Goal: Information Seeking & Learning: Learn about a topic

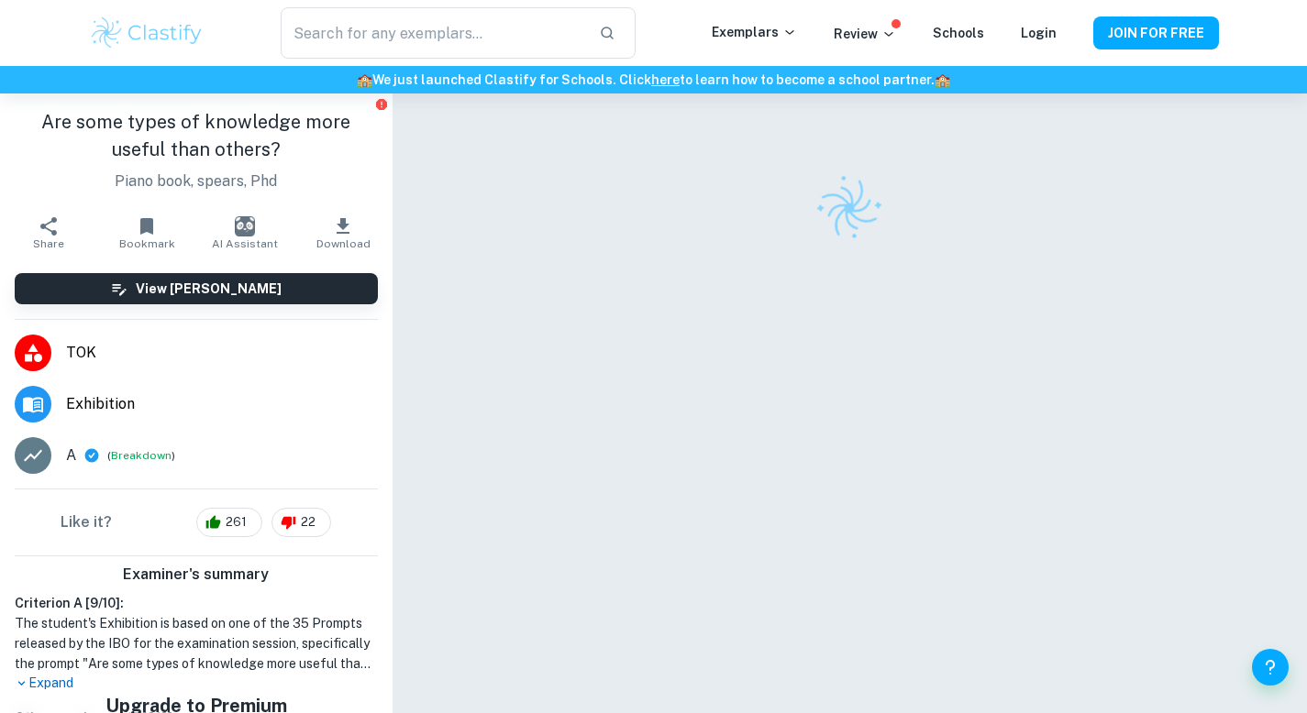
click at [53, 686] on p "Expand" at bounding box center [196, 683] width 363 height 19
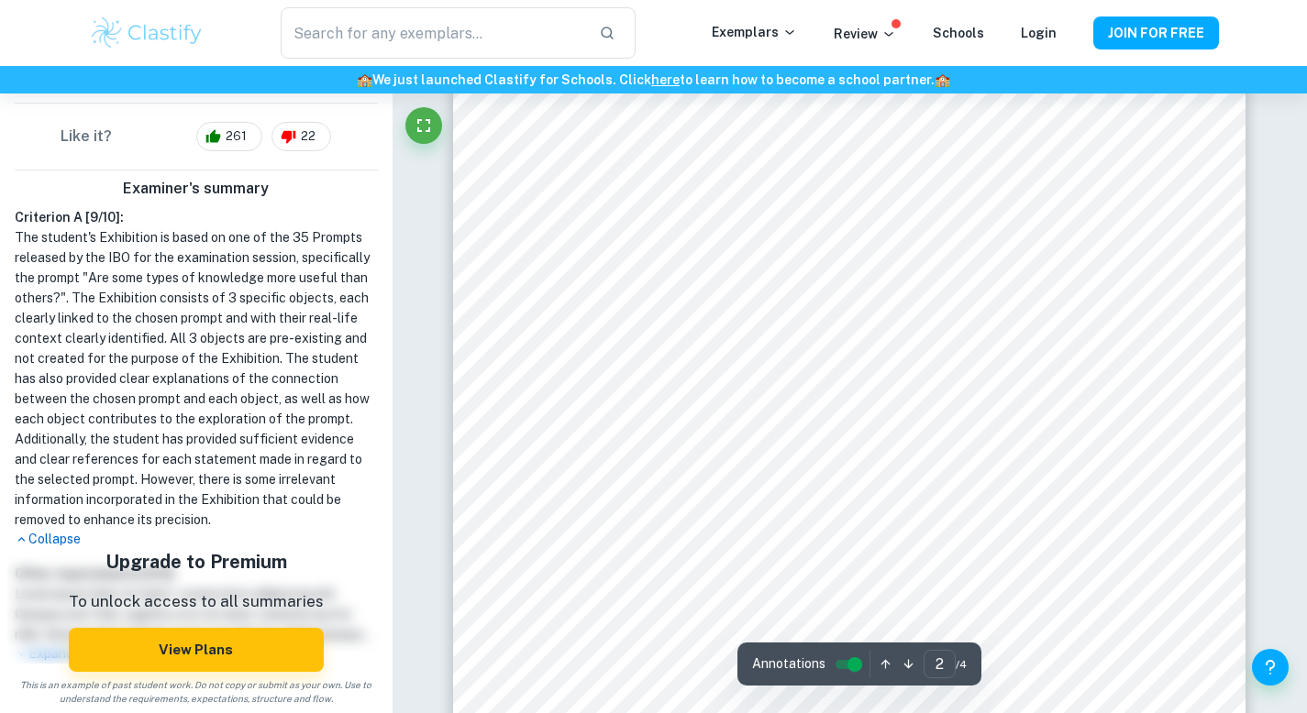
scroll to position [1432, 0]
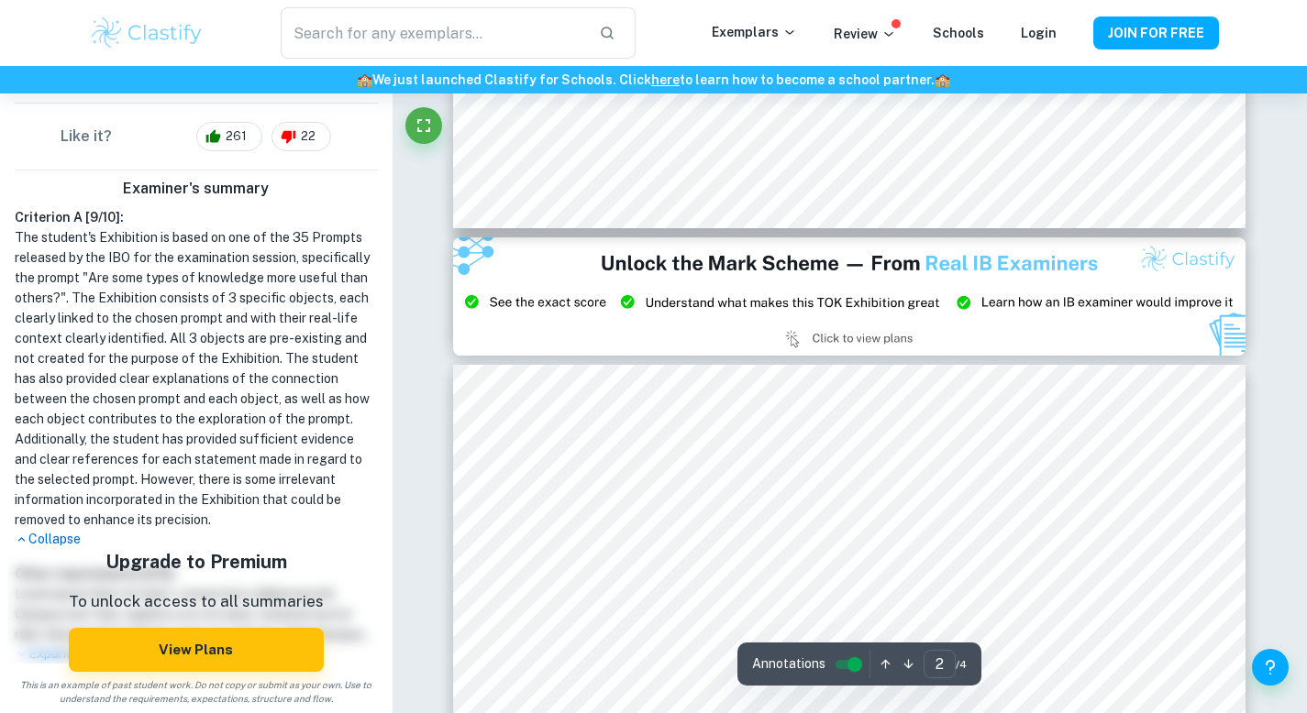
type input "3"
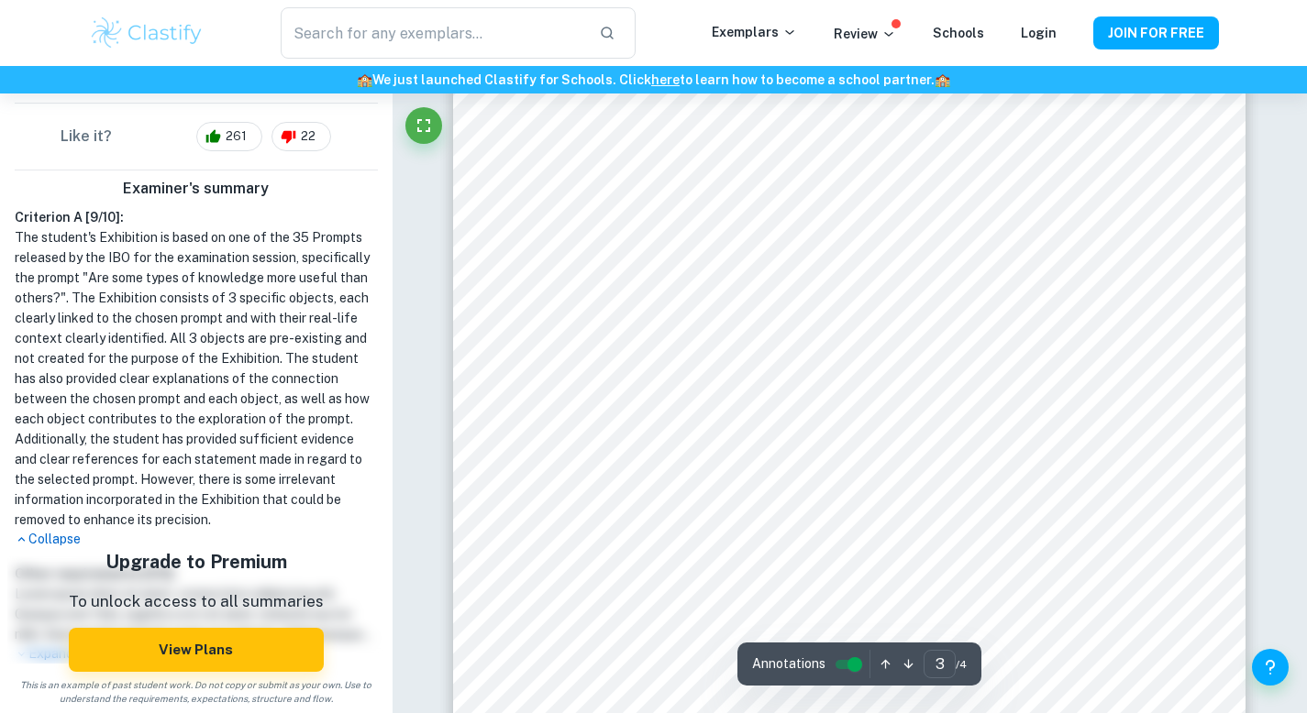
scroll to position [0, 0]
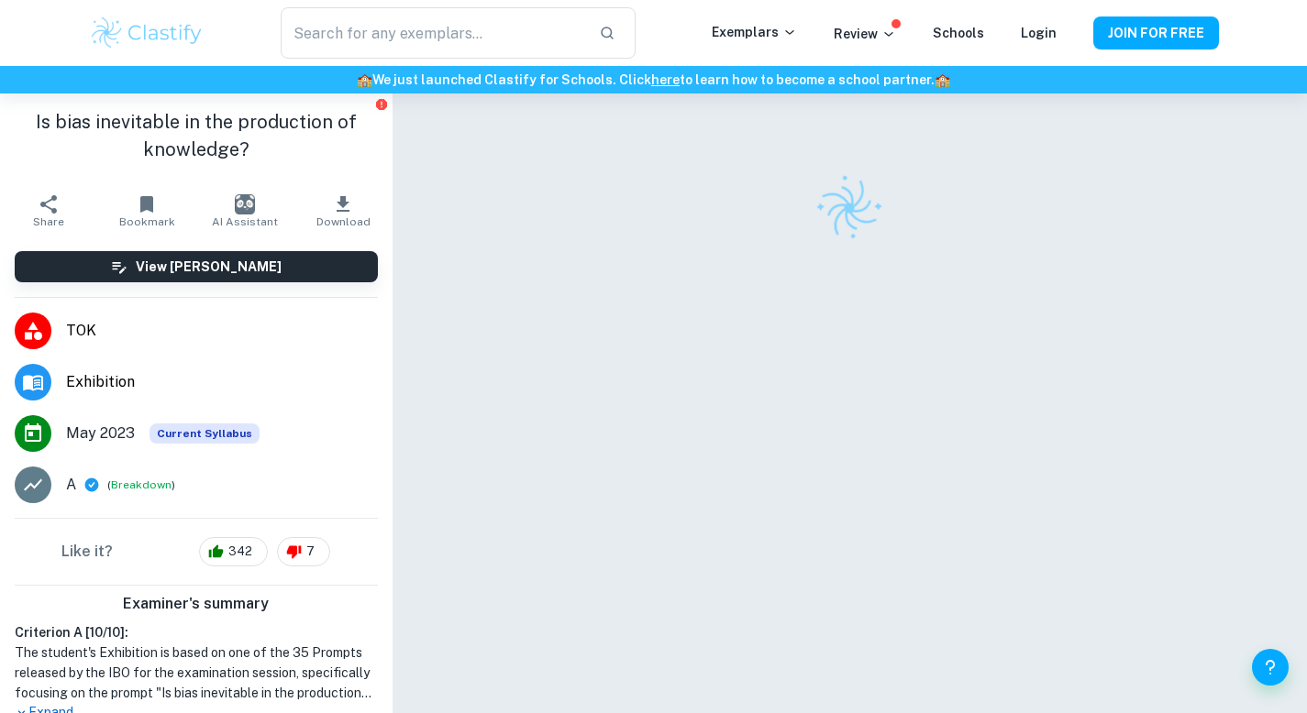
scroll to position [173, 0]
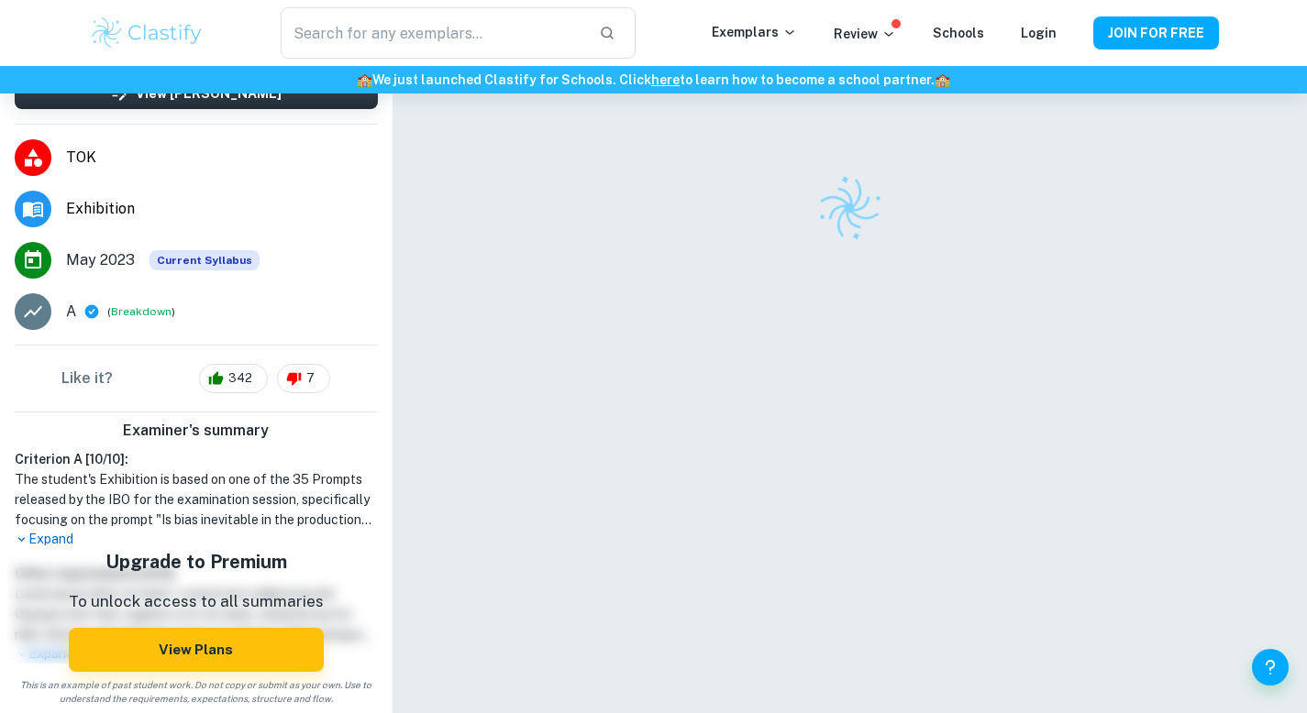
click at [50, 537] on p "Expand" at bounding box center [196, 539] width 363 height 19
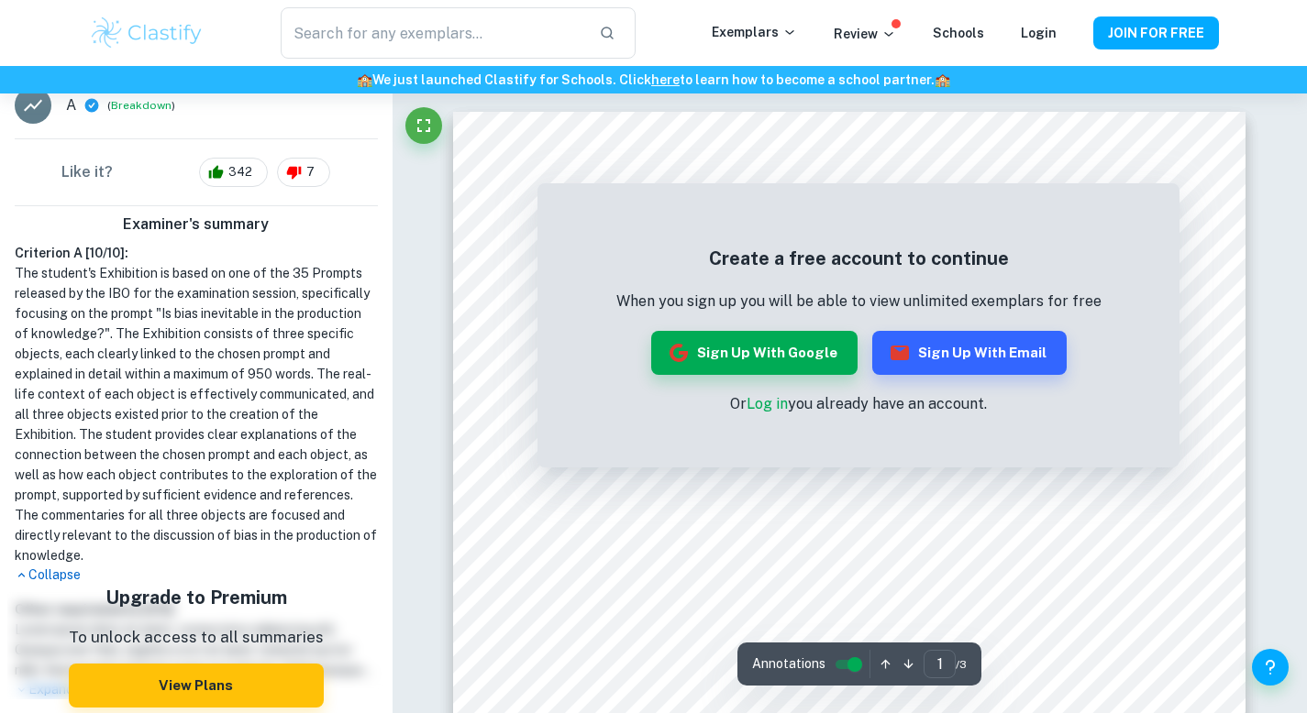
scroll to position [387, 0]
